Goal: Find specific page/section: Find specific page/section

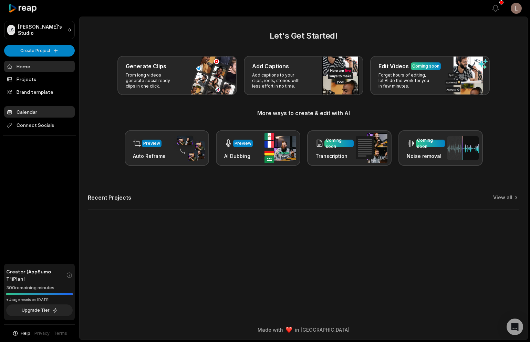
click at [43, 112] on link "Calendar" at bounding box center [39, 111] width 71 height 11
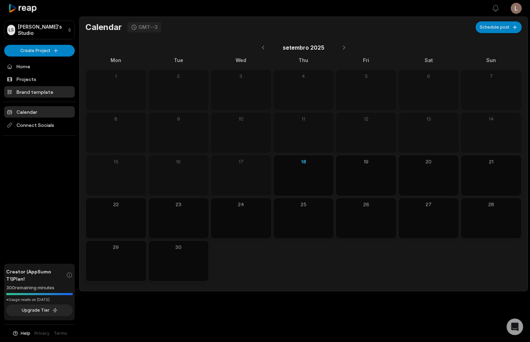
click at [39, 92] on link "Brand template" at bounding box center [39, 91] width 71 height 11
